Goal: Task Accomplishment & Management: Manage account settings

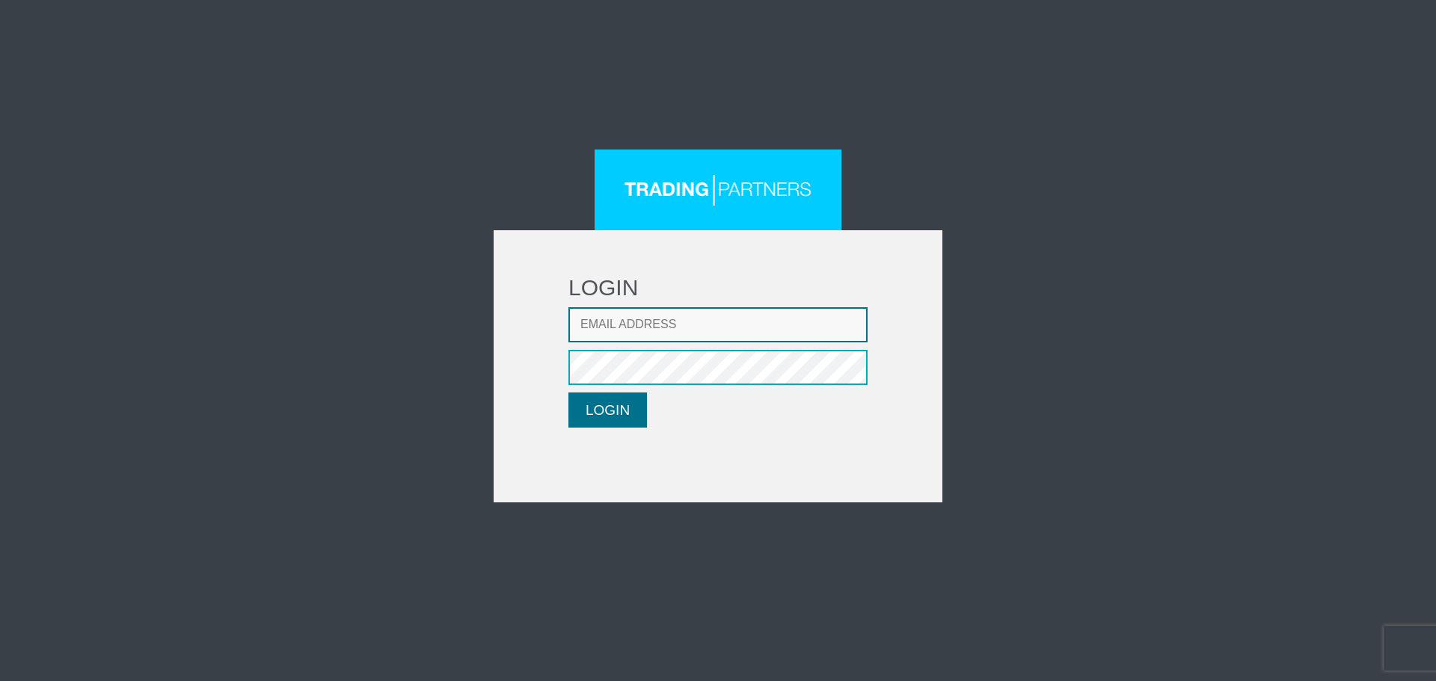
type input "[EMAIL_ADDRESS][DOMAIN_NAME]"
click at [614, 416] on button "LOGIN" at bounding box center [607, 410] width 79 height 35
